Goal: Information Seeking & Learning: Learn about a topic

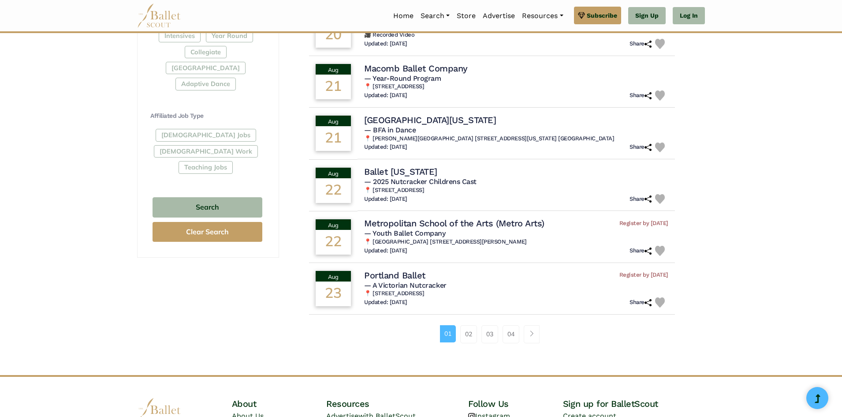
scroll to position [459, 0]
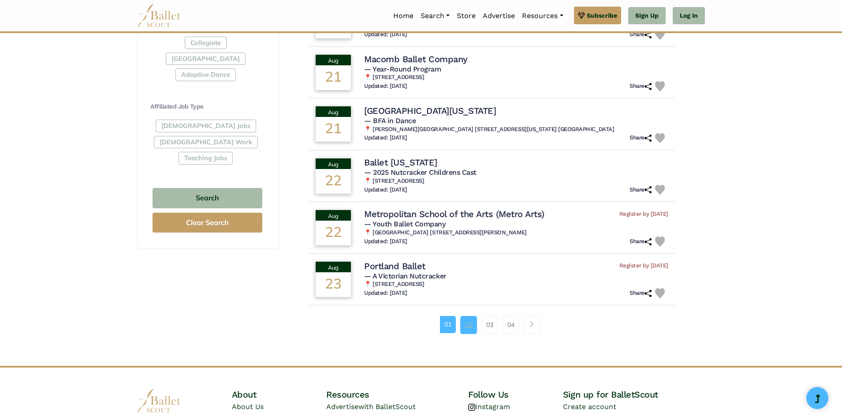
click at [465, 330] on link "02" at bounding box center [468, 325] width 17 height 18
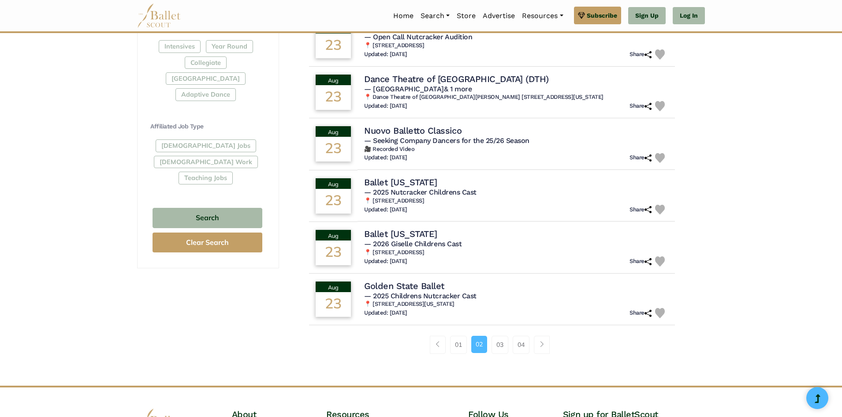
scroll to position [441, 0]
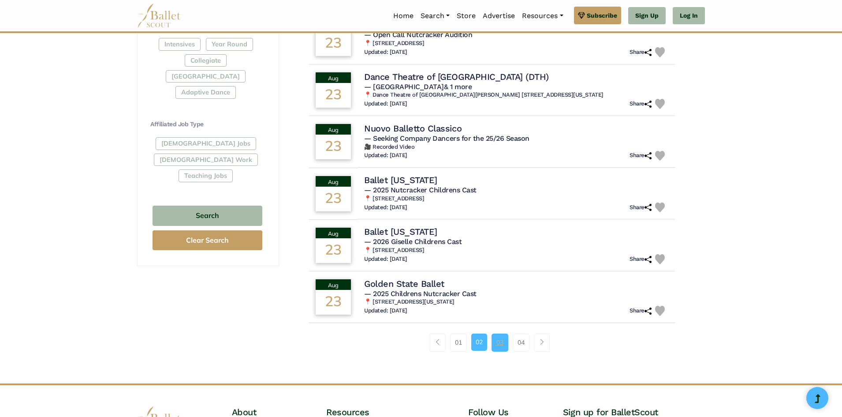
click at [504, 340] on link "03" at bounding box center [500, 342] width 17 height 18
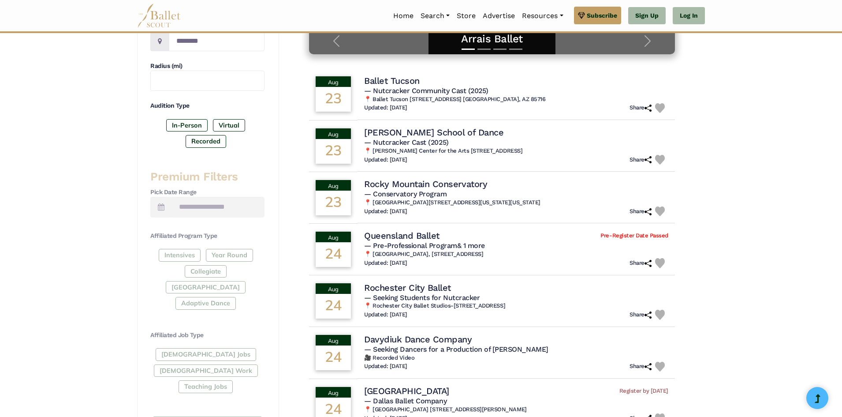
scroll to position [229, 0]
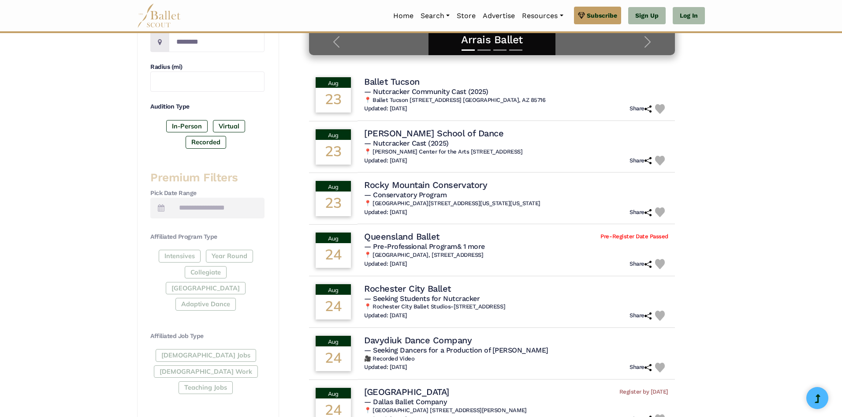
click at [235, 349] on div "[DEMOGRAPHIC_DATA] Jobs [DEMOGRAPHIC_DATA] Work Teaching Jobs" at bounding box center [207, 373] width 114 height 48
click at [184, 120] on label "In-Person" at bounding box center [186, 126] width 41 height 12
click at [187, 121] on label "In-Person" at bounding box center [186, 126] width 41 height 12
click at [714, 131] on div "Filter Search Clear Search Basic Filters Search by Name Enter Location Radius (…" at bounding box center [421, 286] width 842 height 866
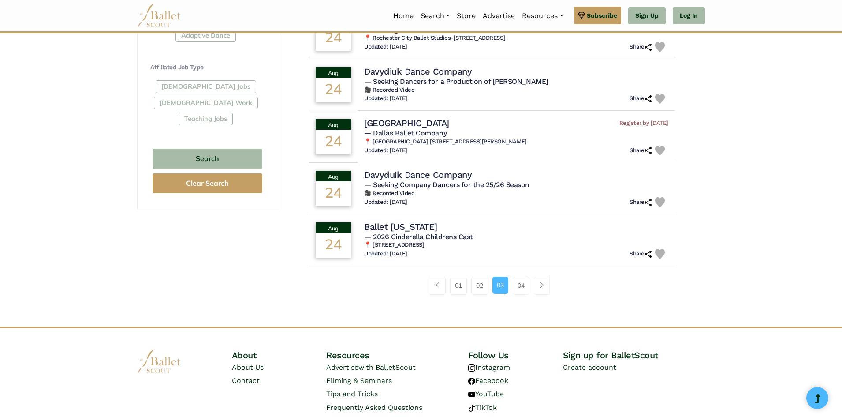
scroll to position [512, 0]
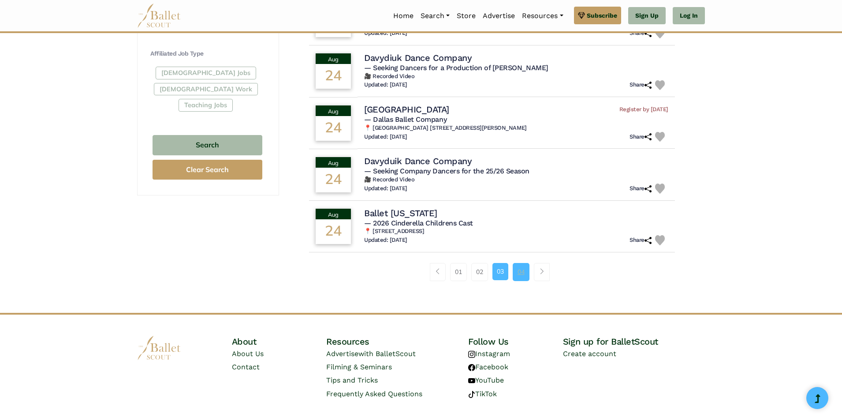
click at [527, 269] on link "04" at bounding box center [521, 272] width 17 height 18
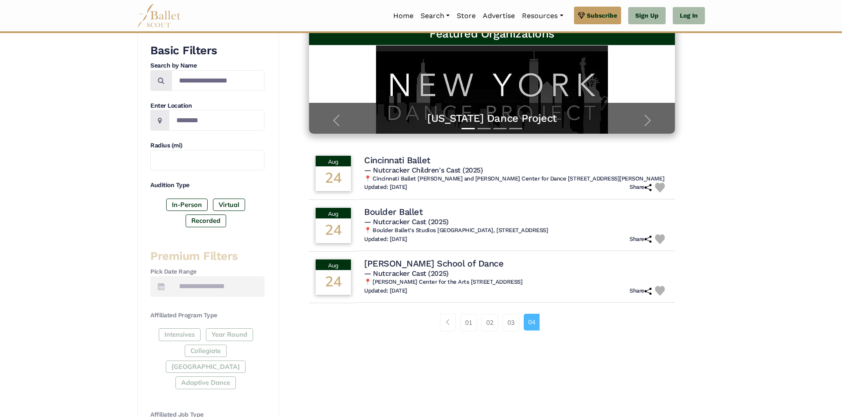
scroll to position [159, 0]
